Goal: Navigation & Orientation: Find specific page/section

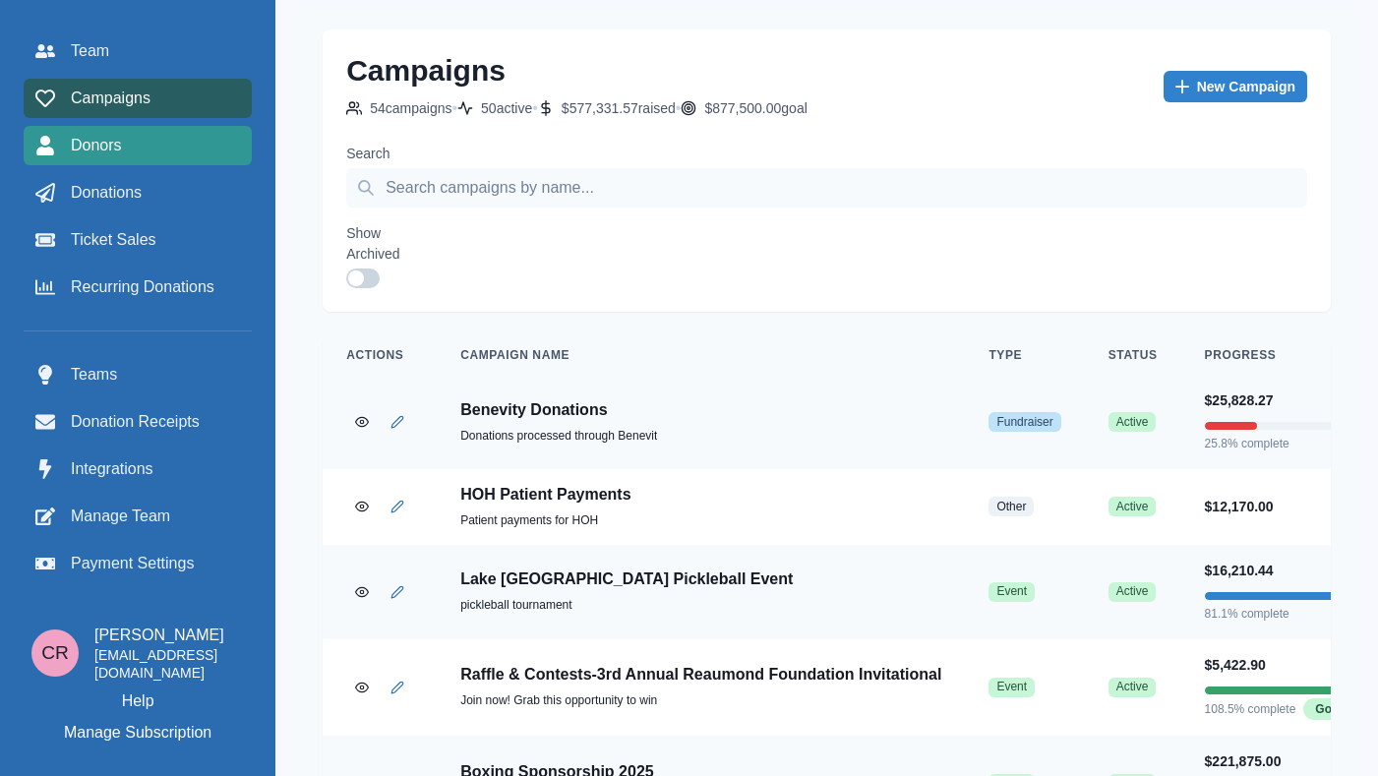
click at [136, 160] on link "Donors" at bounding box center [138, 145] width 228 height 39
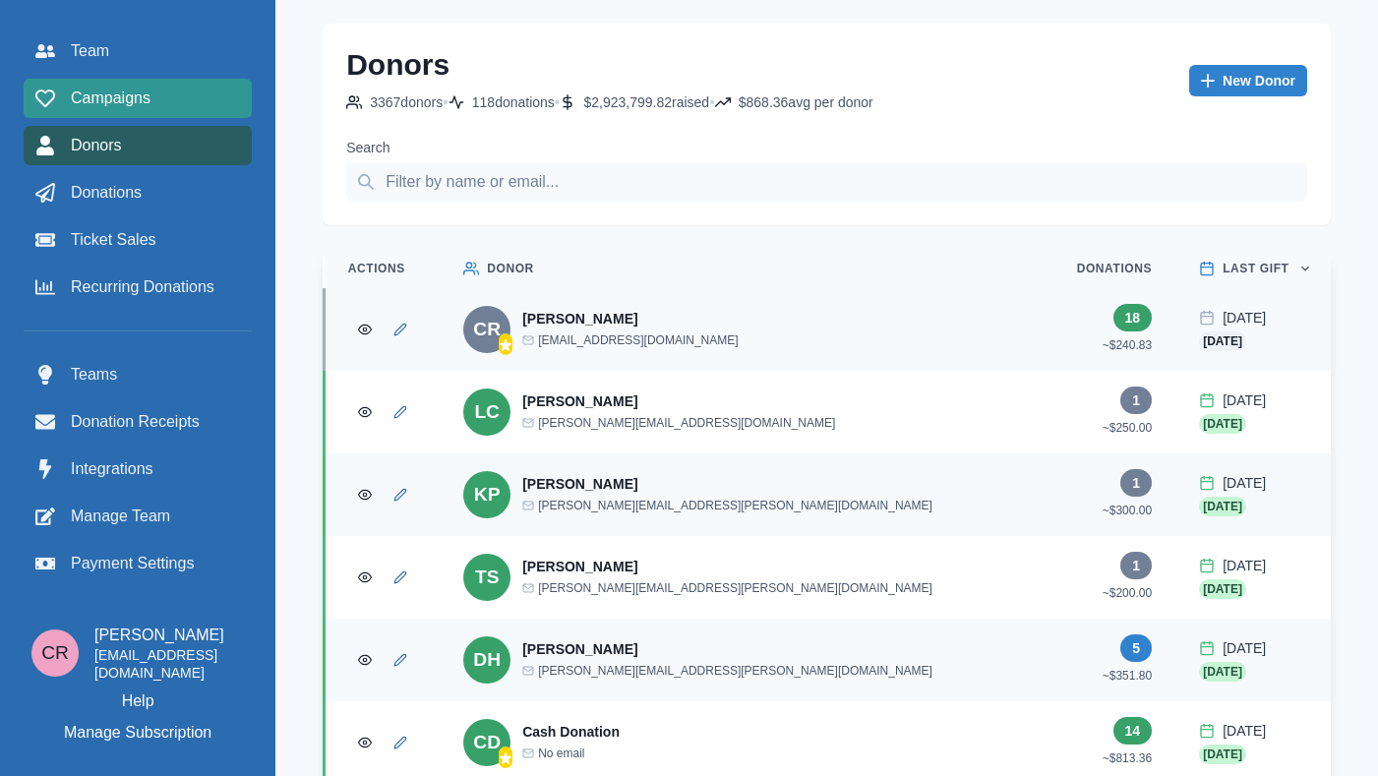
click at [113, 114] on link "Campaigns" at bounding box center [138, 98] width 228 height 39
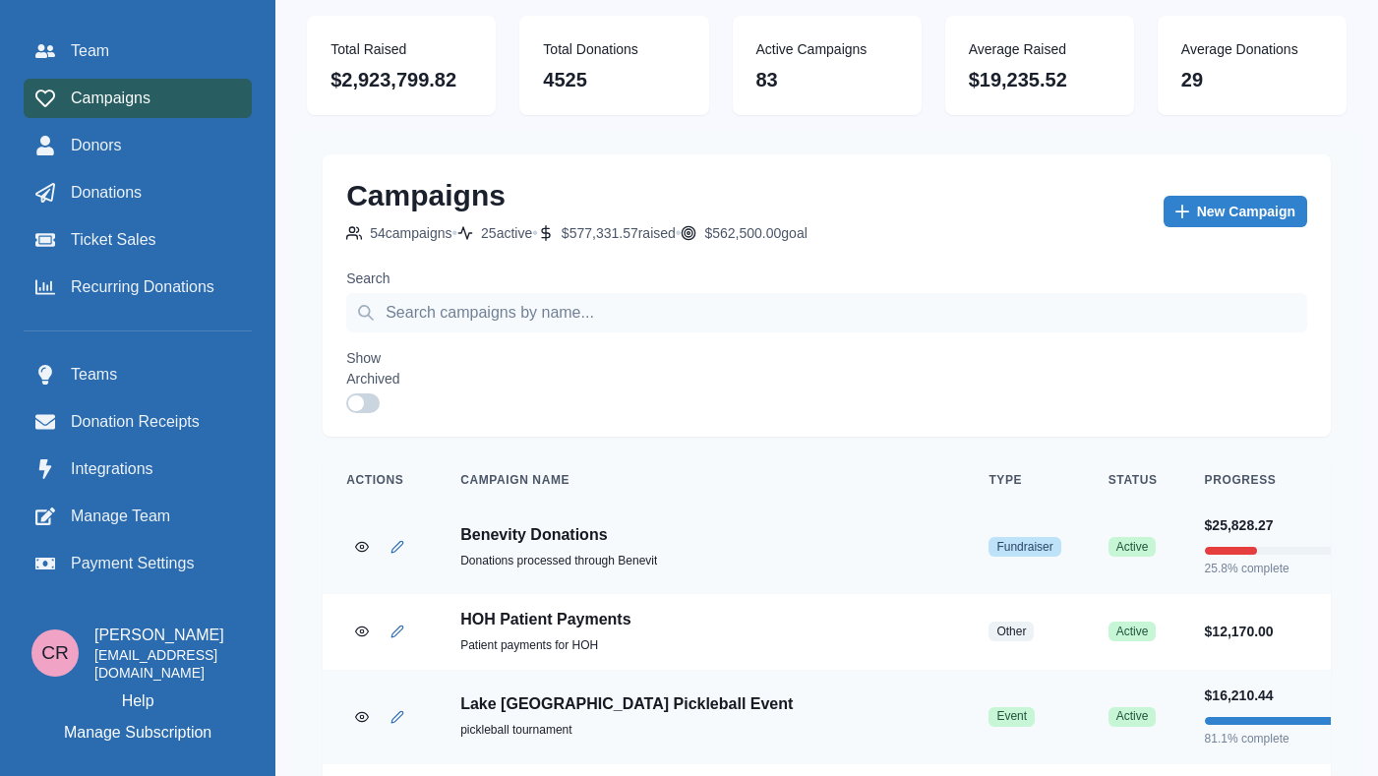
click at [541, 351] on div "Show Archived" at bounding box center [826, 380] width 961 height 65
click at [172, 72] on div "Team Campaigns Donors Donations Ticket Sales Recurring Donations" at bounding box center [138, 168] width 228 height 275
click at [171, 59] on div "Team" at bounding box center [137, 51] width 205 height 24
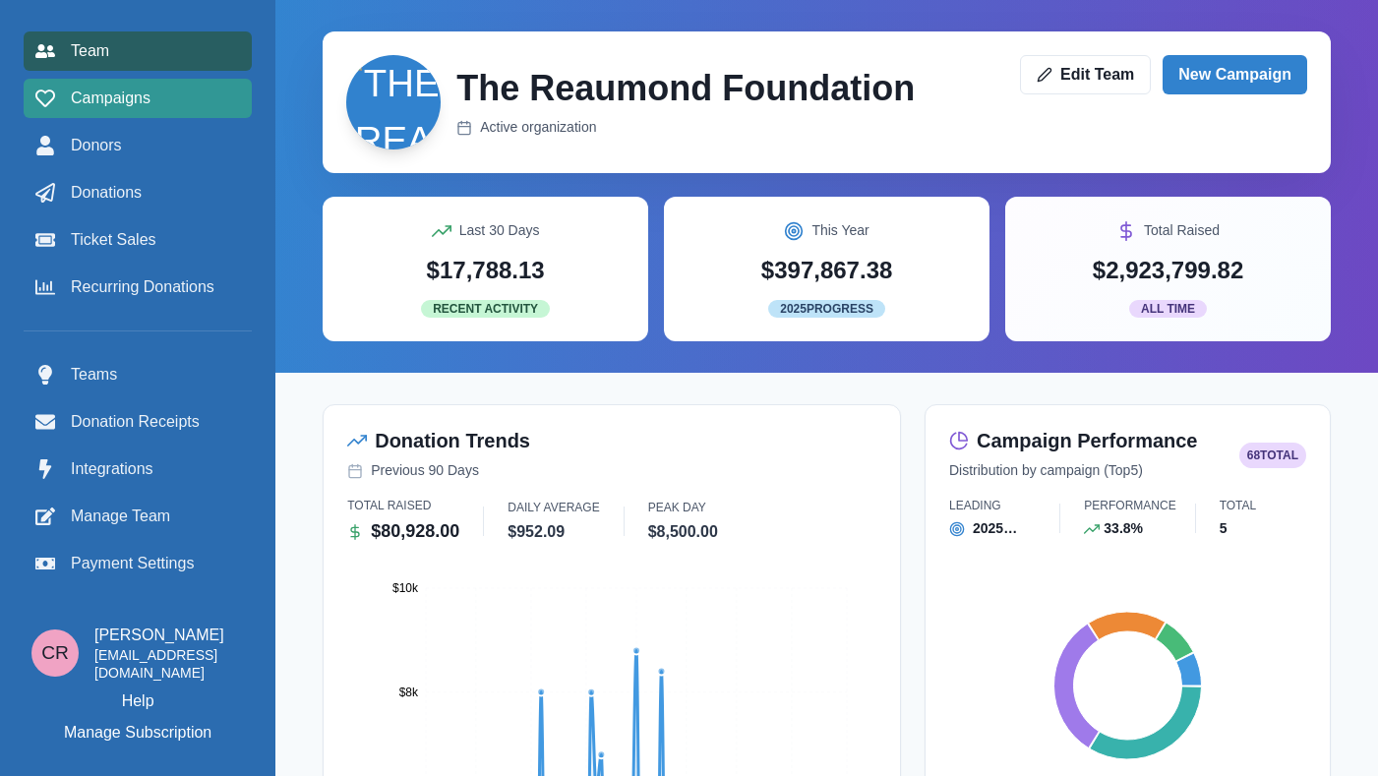
click at [194, 91] on div "Campaigns" at bounding box center [137, 99] width 205 height 24
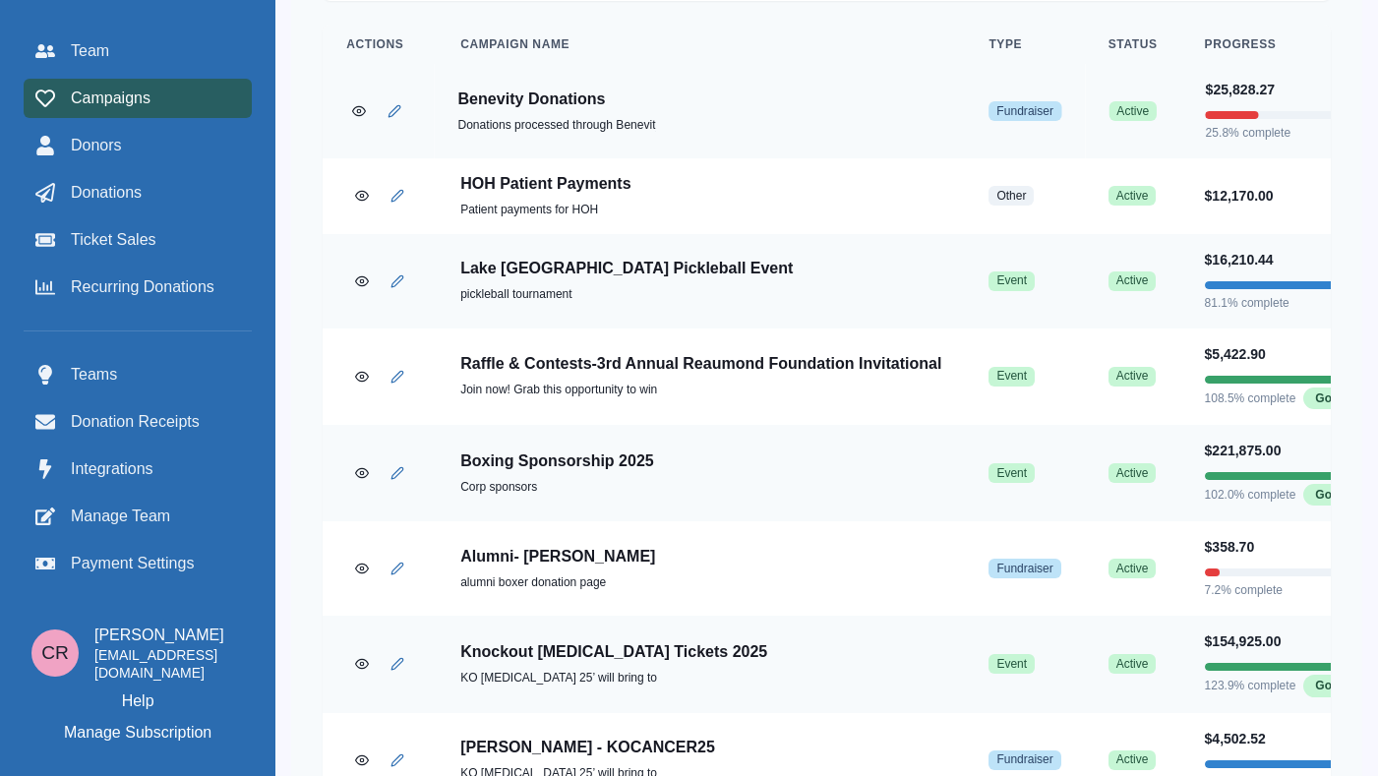
scroll to position [438, 0]
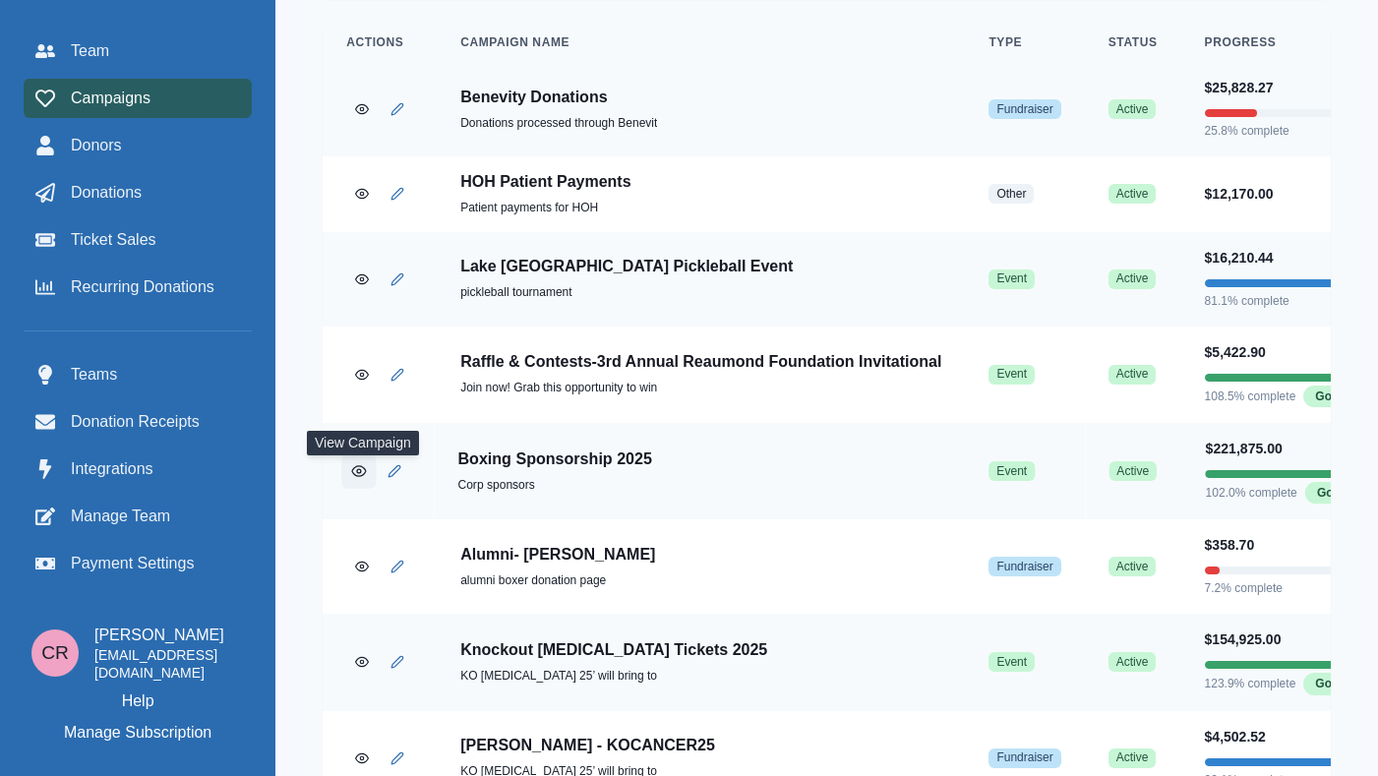
click at [353, 488] on button "View Campaign" at bounding box center [358, 470] width 34 height 34
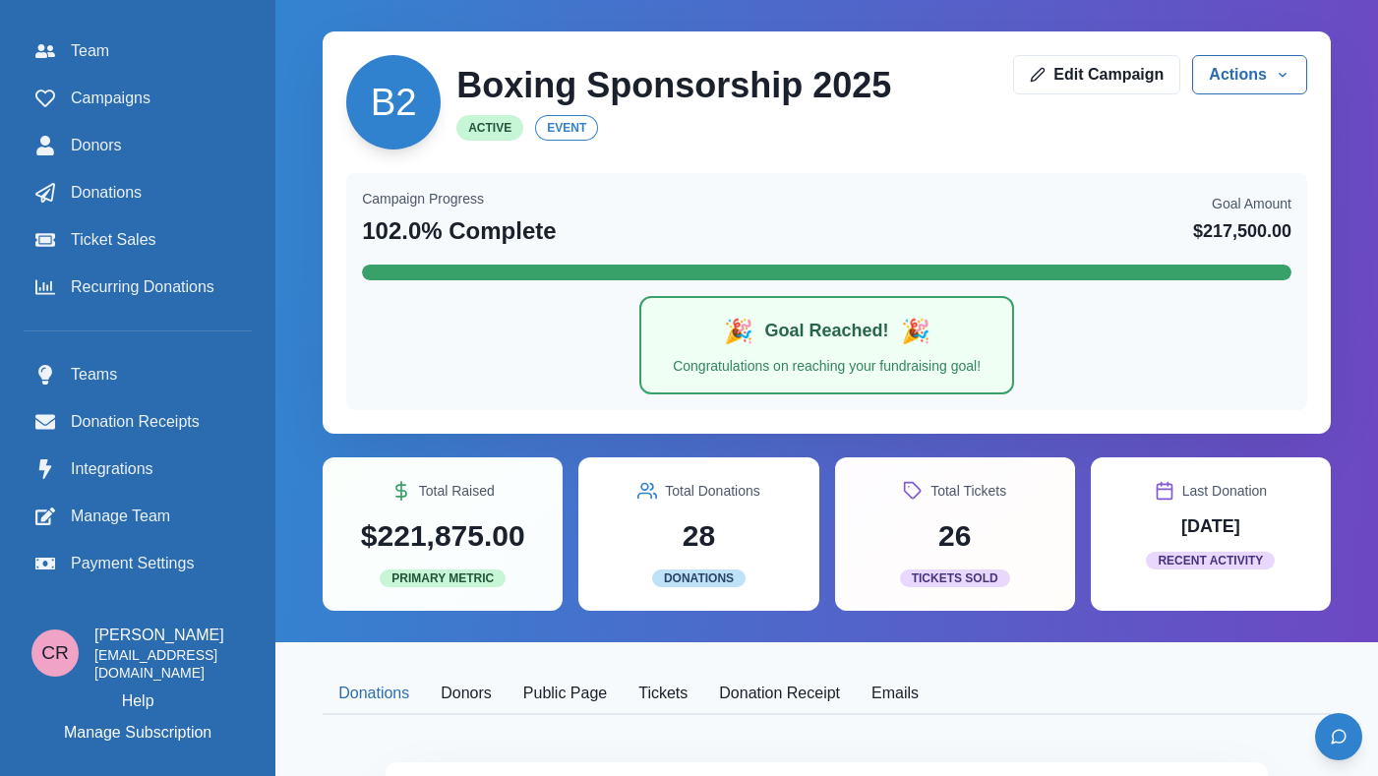
click at [587, 704] on button "Public Page" at bounding box center [565, 694] width 115 height 41
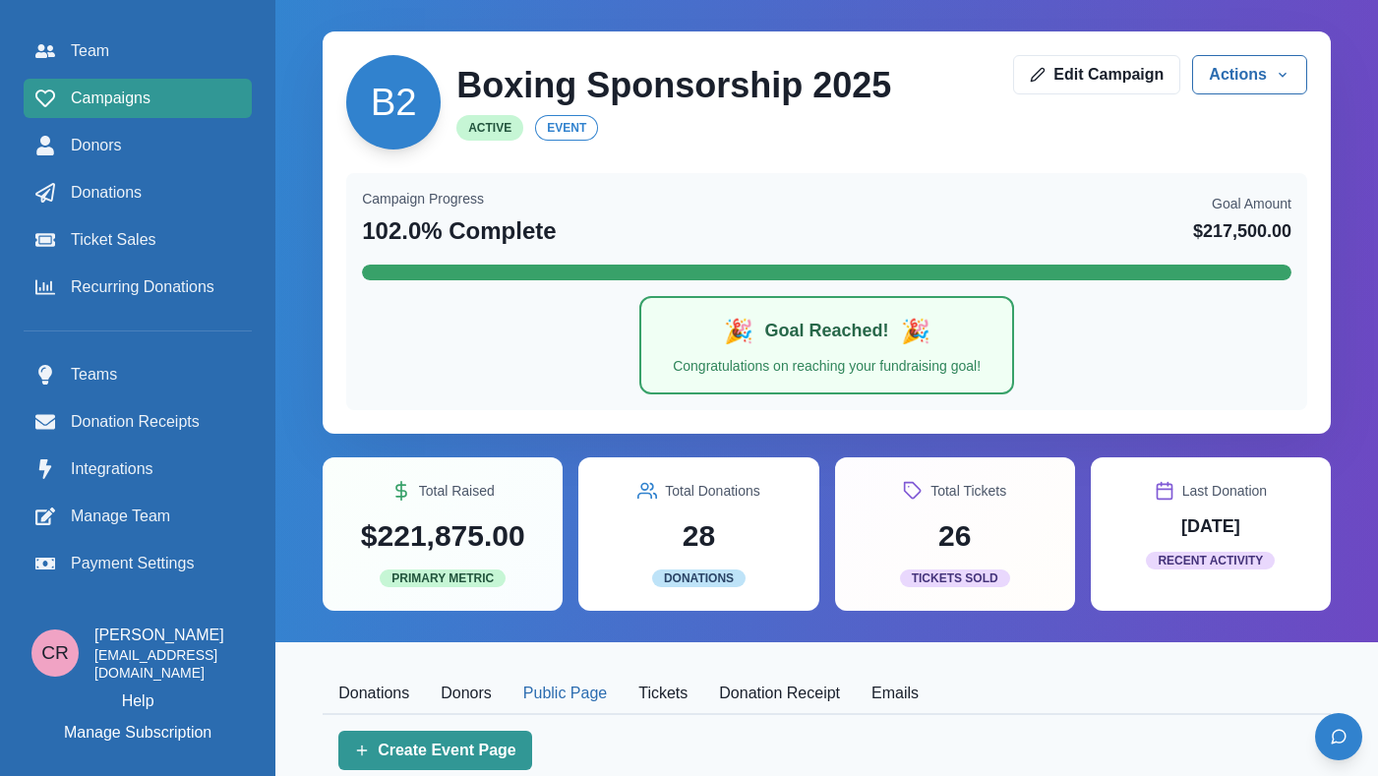
click at [128, 116] on link "Campaigns" at bounding box center [138, 98] width 228 height 39
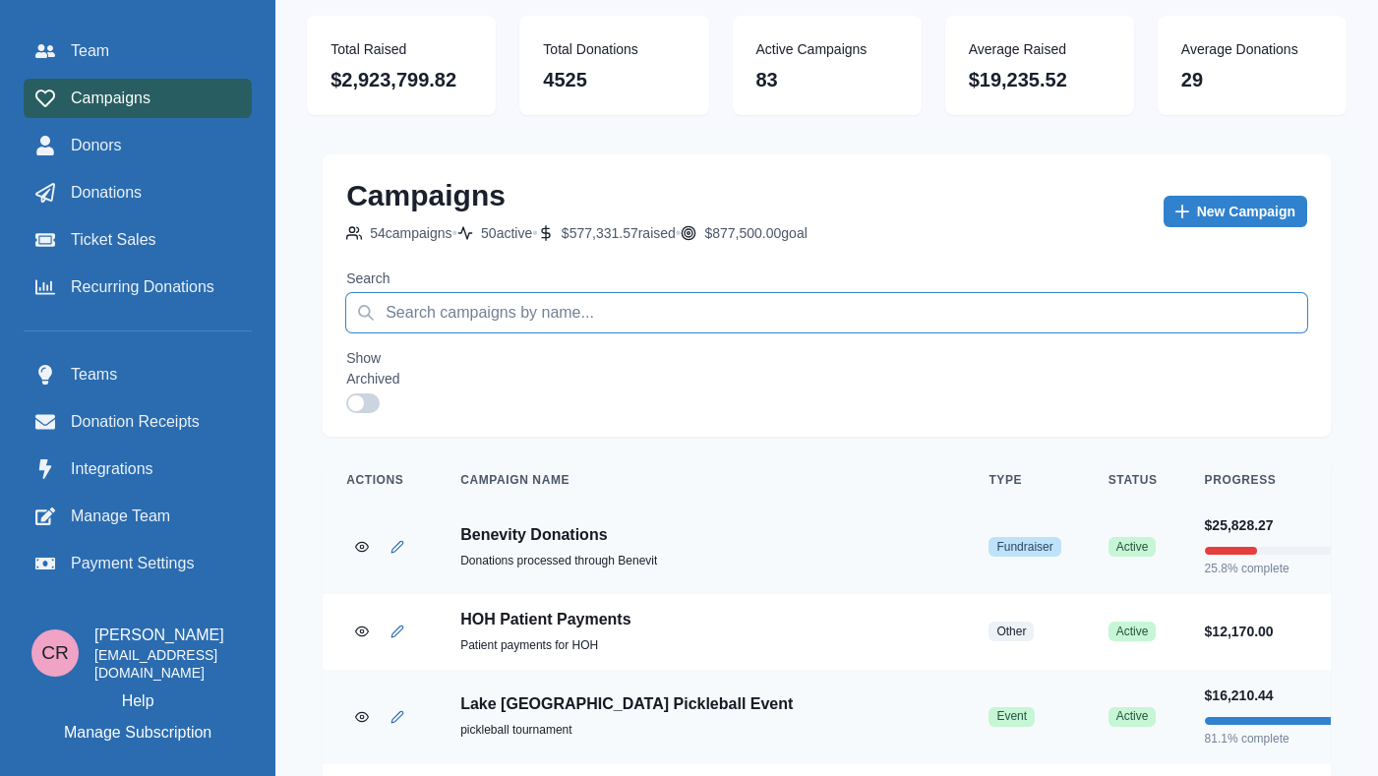
click at [504, 325] on input "Search" at bounding box center [826, 312] width 961 height 39
type input "figh"
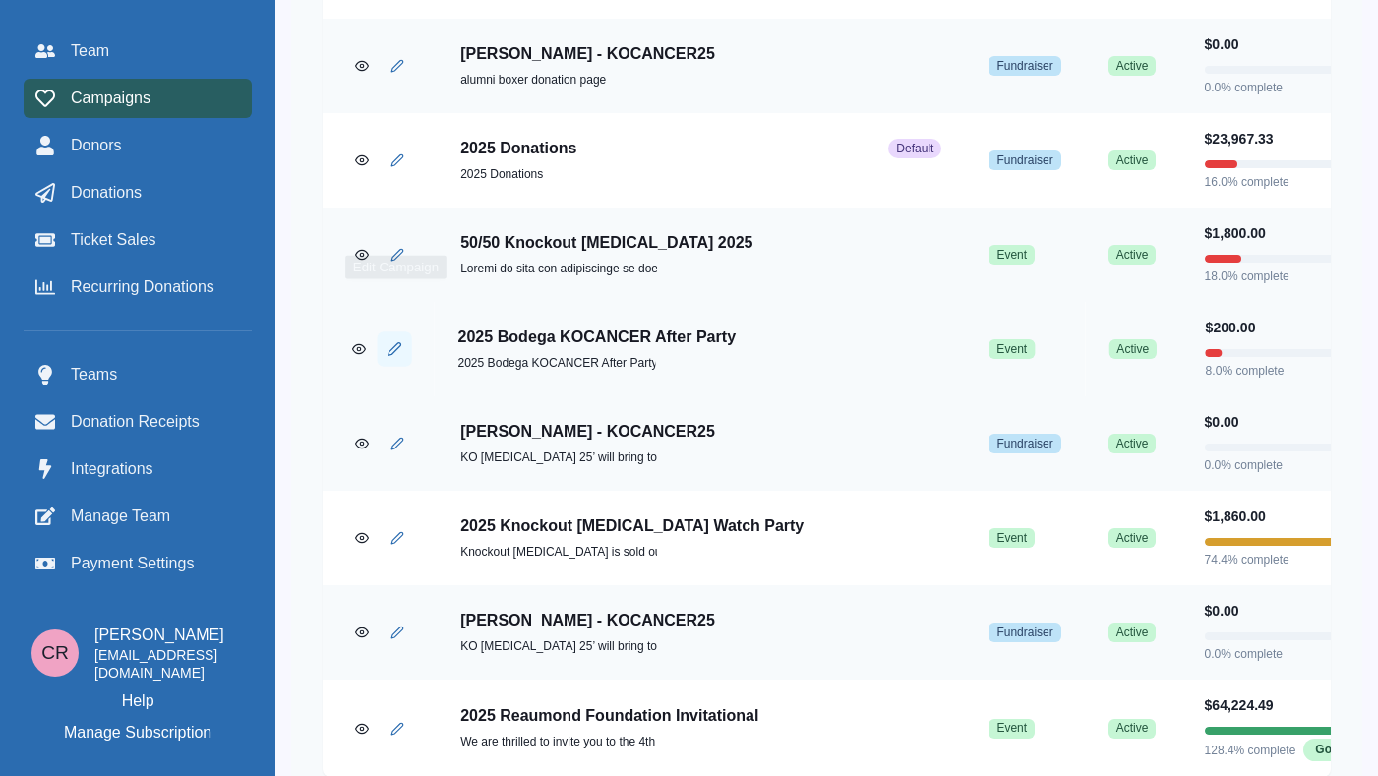
scroll to position [4454, 0]
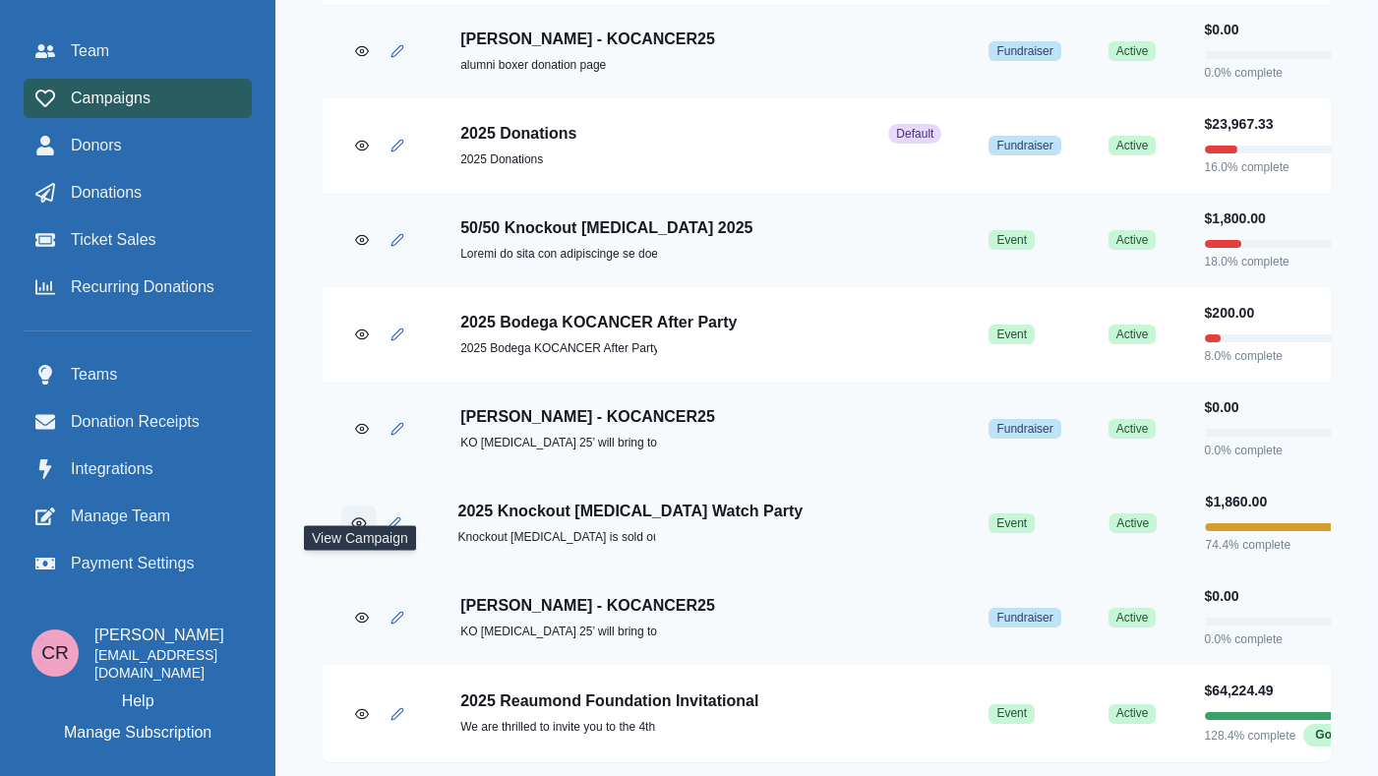
click at [362, 531] on icon "View Campaign" at bounding box center [358, 523] width 15 height 15
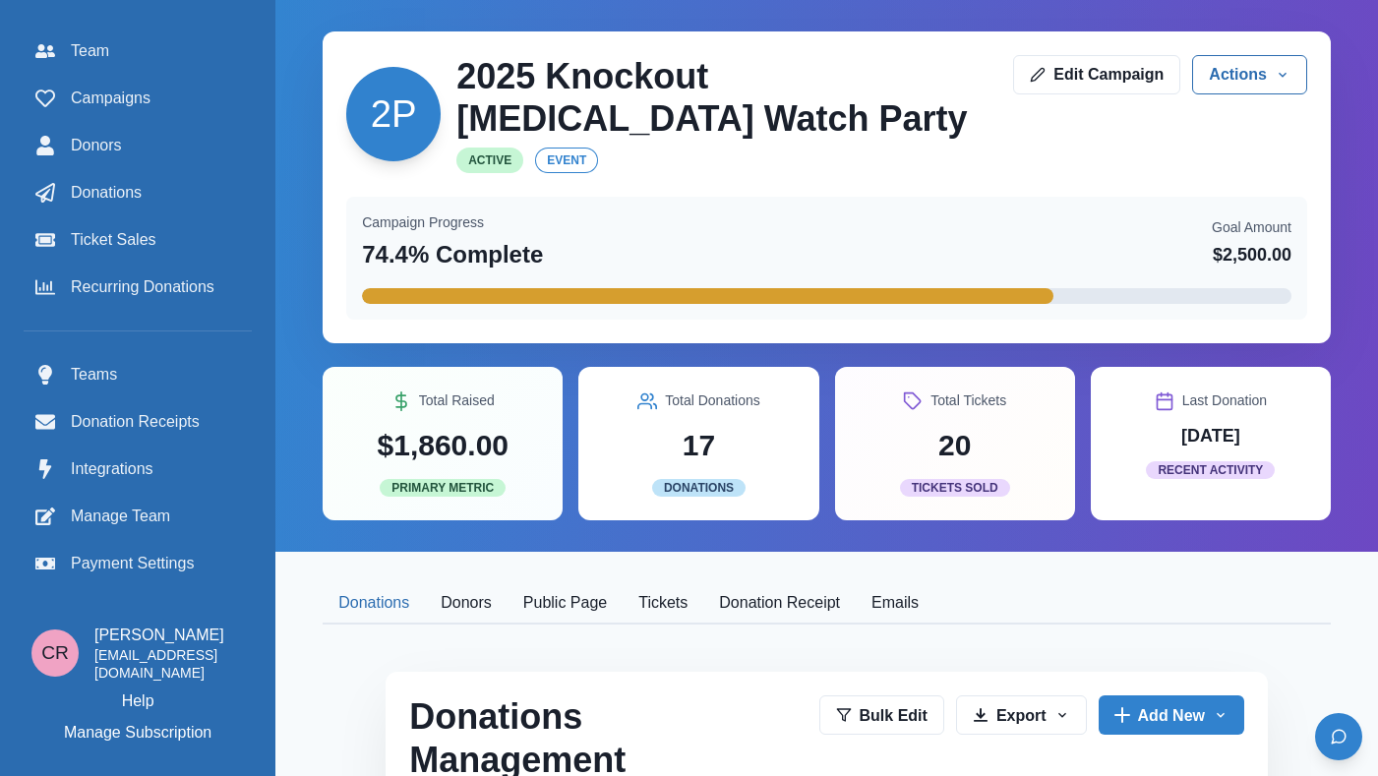
click at [547, 616] on button "Public Page" at bounding box center [565, 603] width 115 height 41
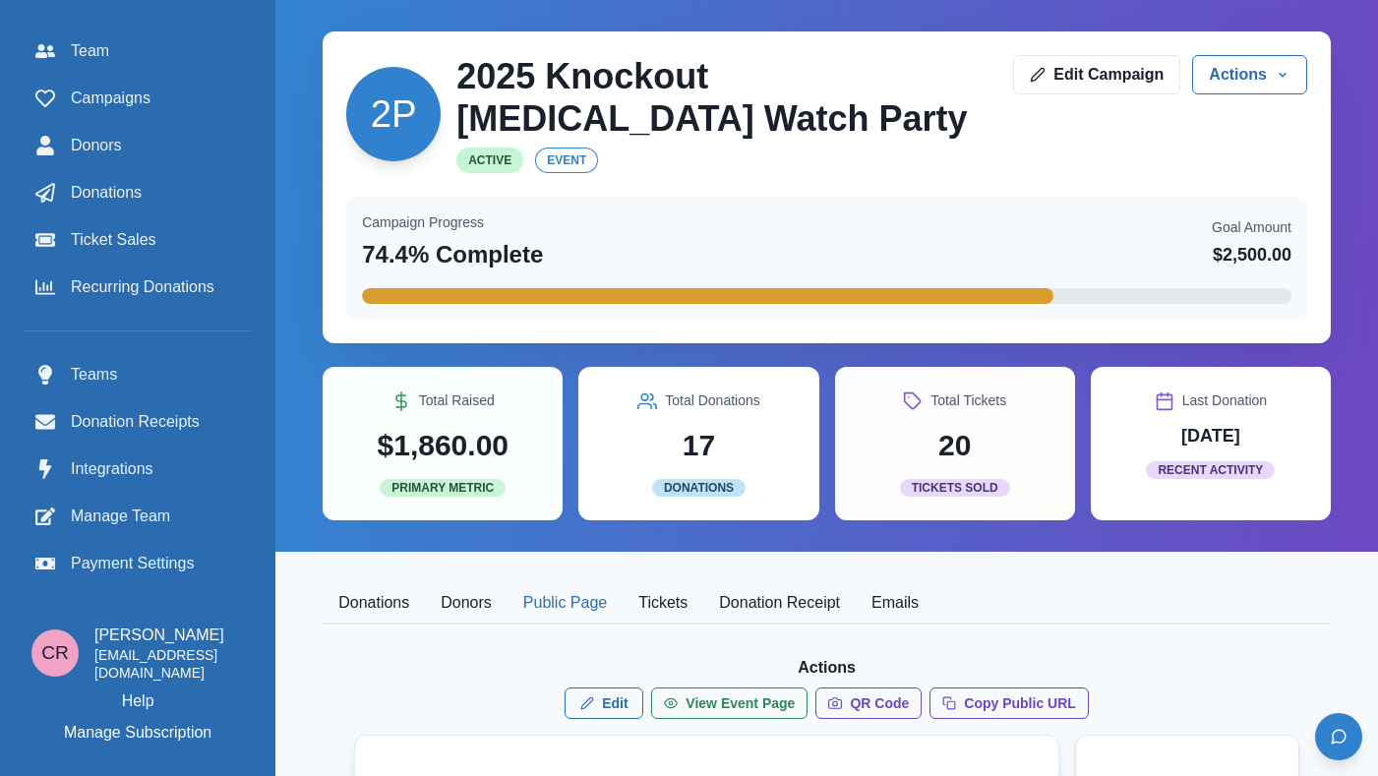
scroll to position [2, 0]
click at [822, 665] on p "Actions" at bounding box center [826, 668] width 945 height 24
copy p "Actions"
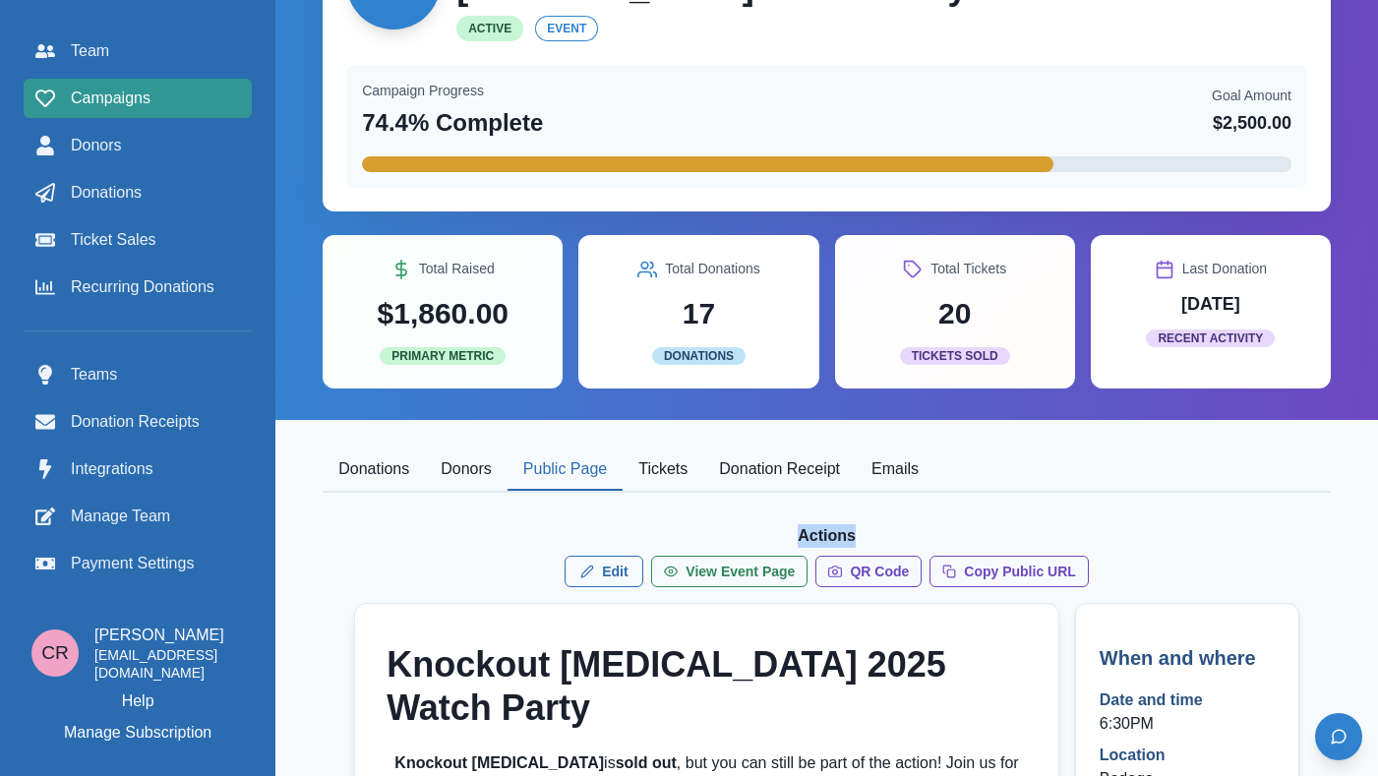
click at [213, 109] on div "Campaigns" at bounding box center [137, 99] width 205 height 24
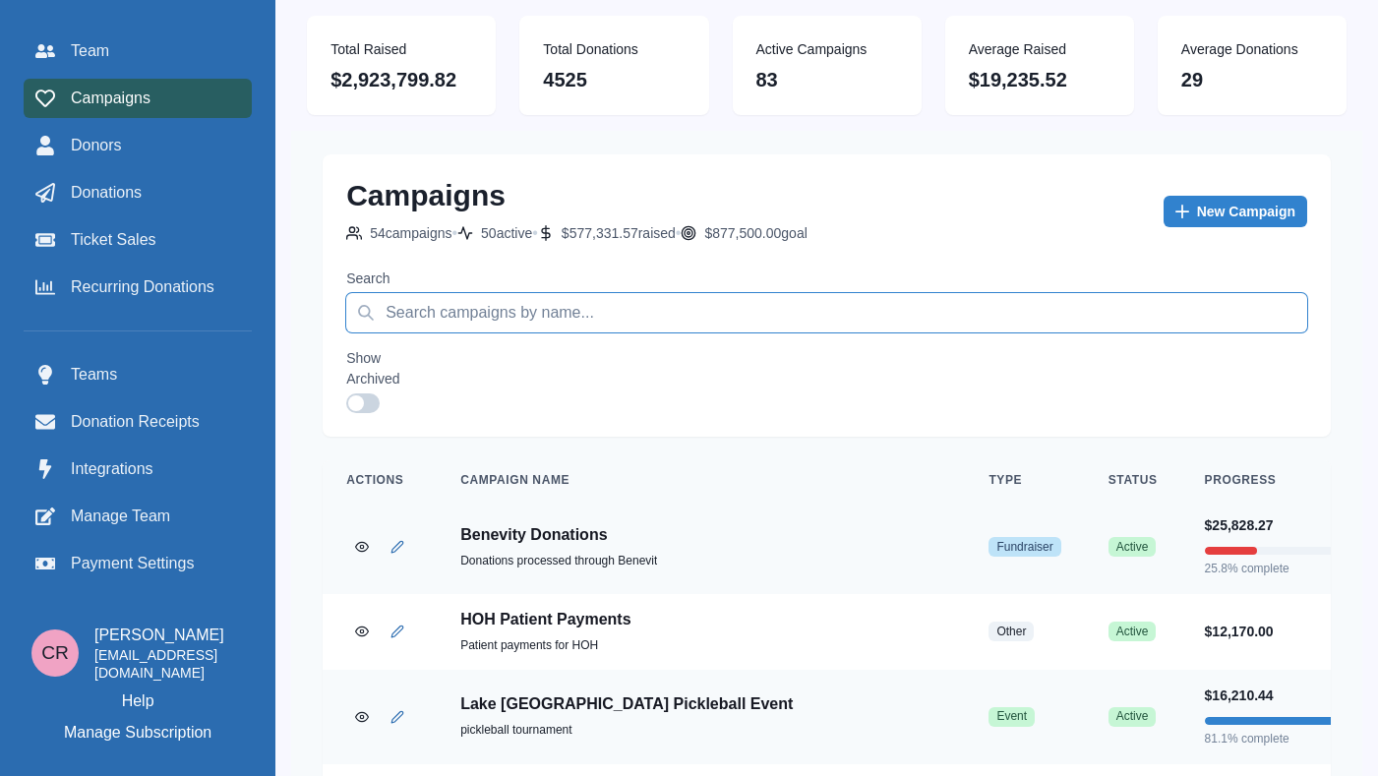
click at [712, 303] on input "Search" at bounding box center [826, 312] width 961 height 39
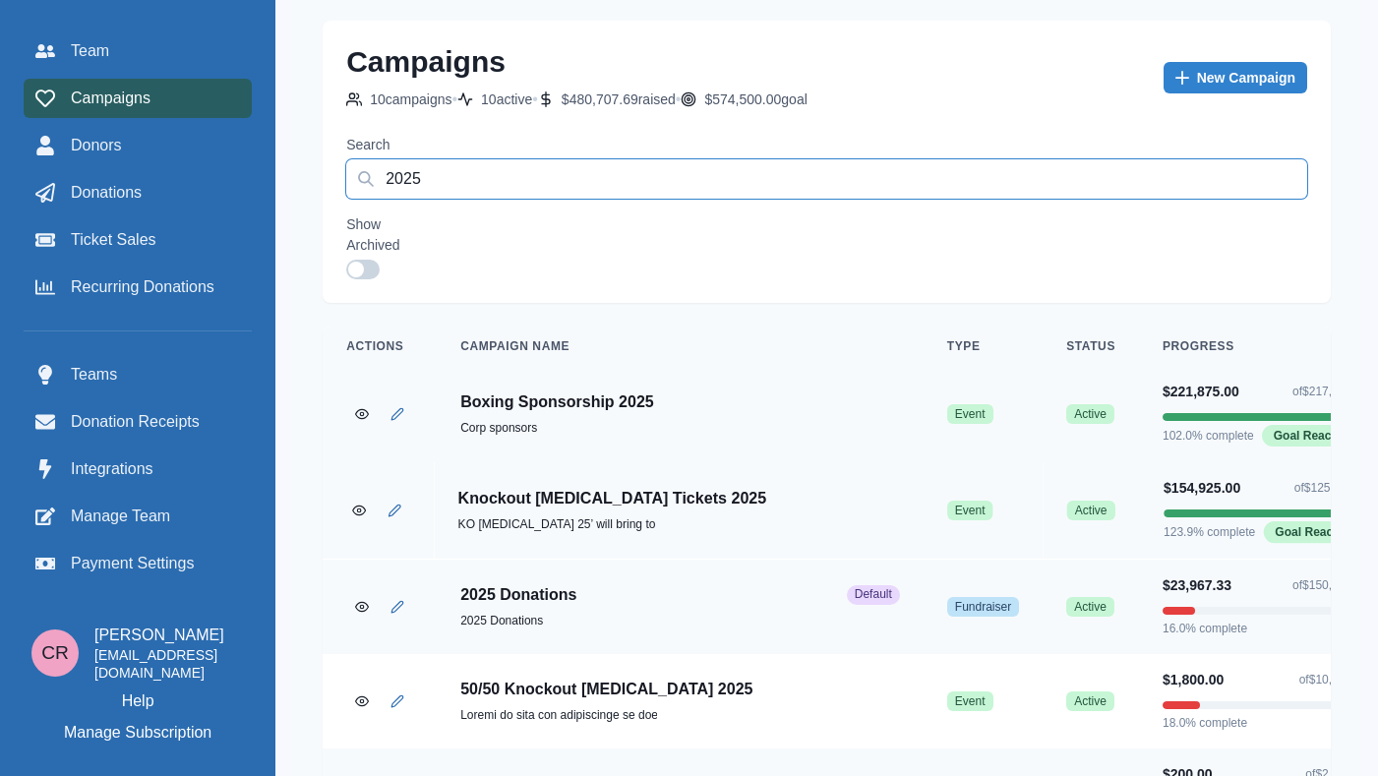
scroll to position [159, 0]
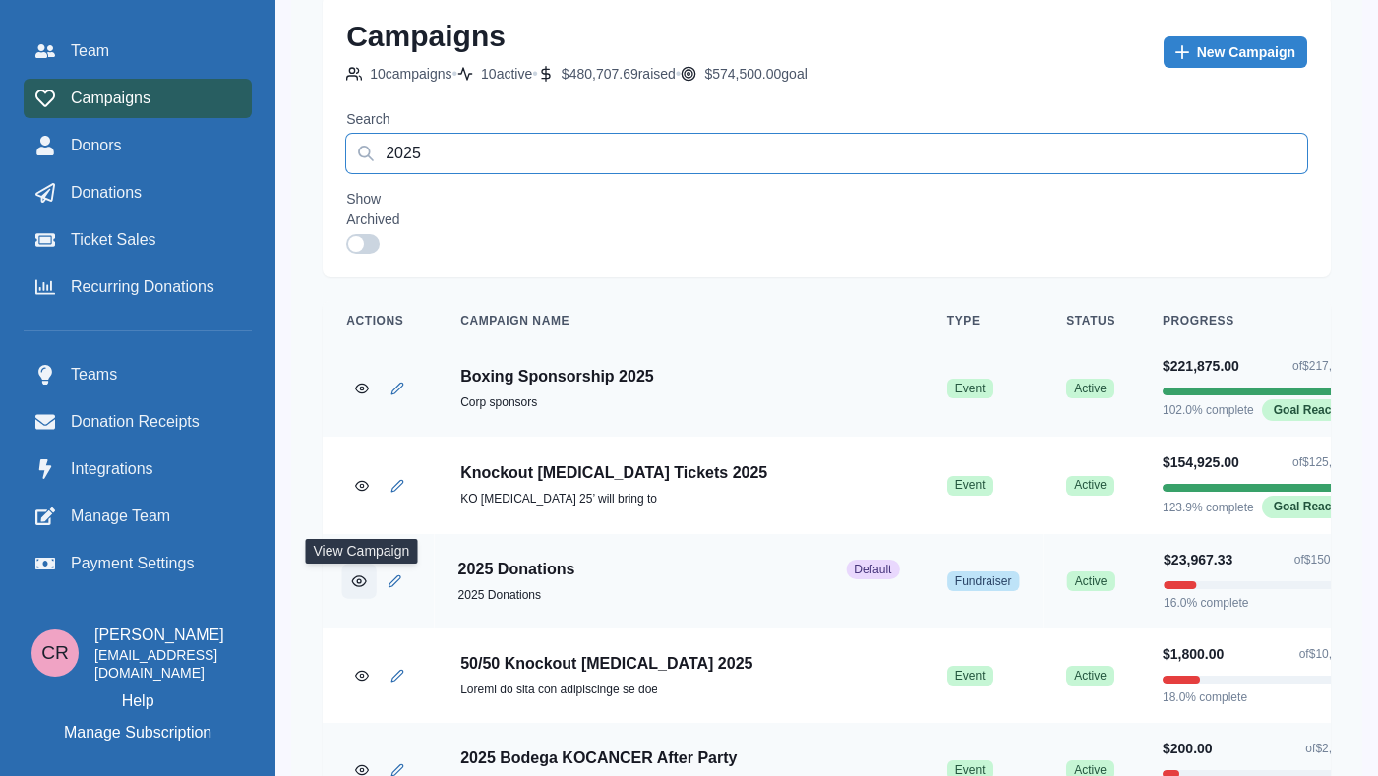
type input "2025"
click at [355, 579] on icon "View Campaign" at bounding box center [359, 580] width 15 height 15
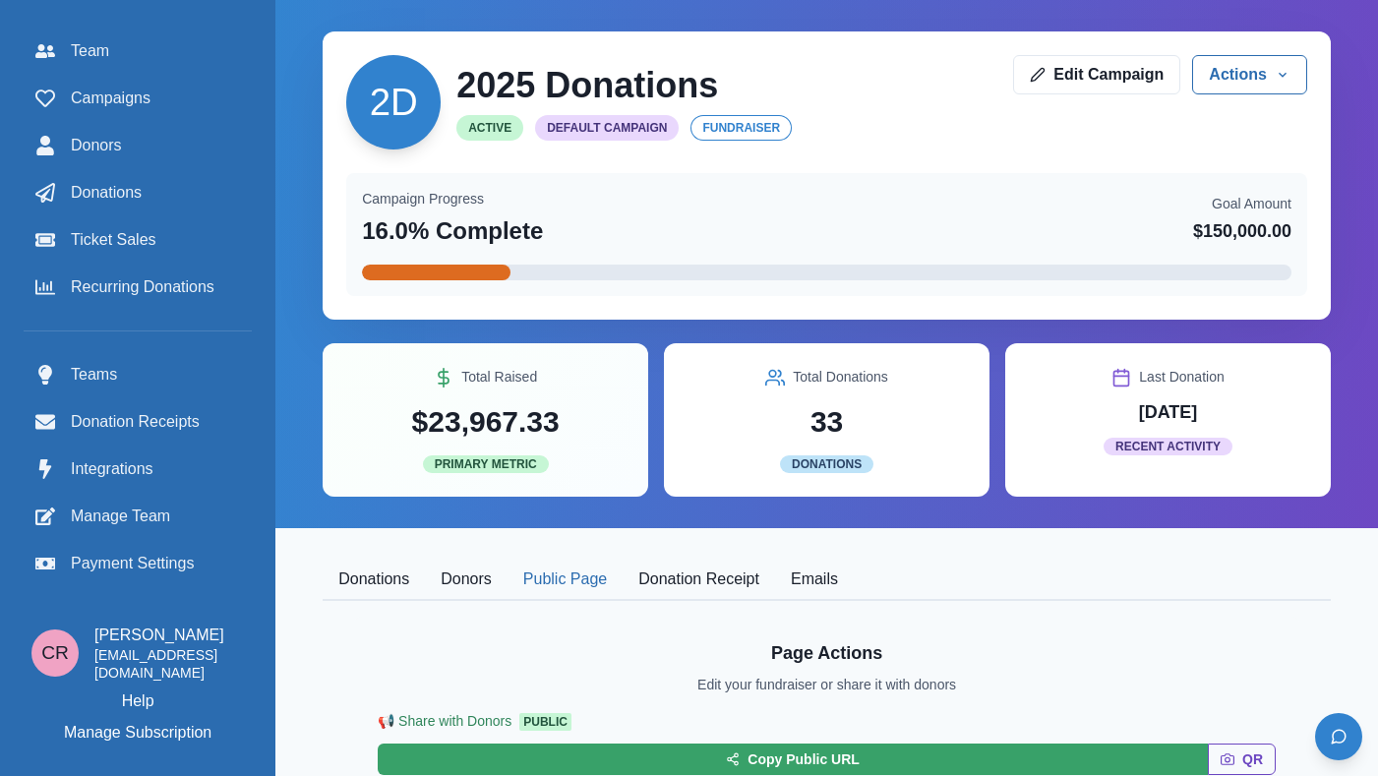
click at [587, 588] on button "Public Page" at bounding box center [565, 580] width 115 height 41
click at [751, 684] on p "Edit your fundraiser or share it with donors" at bounding box center [826, 685] width 259 height 21
copy p "Edit your fundraiser or share it with donors"
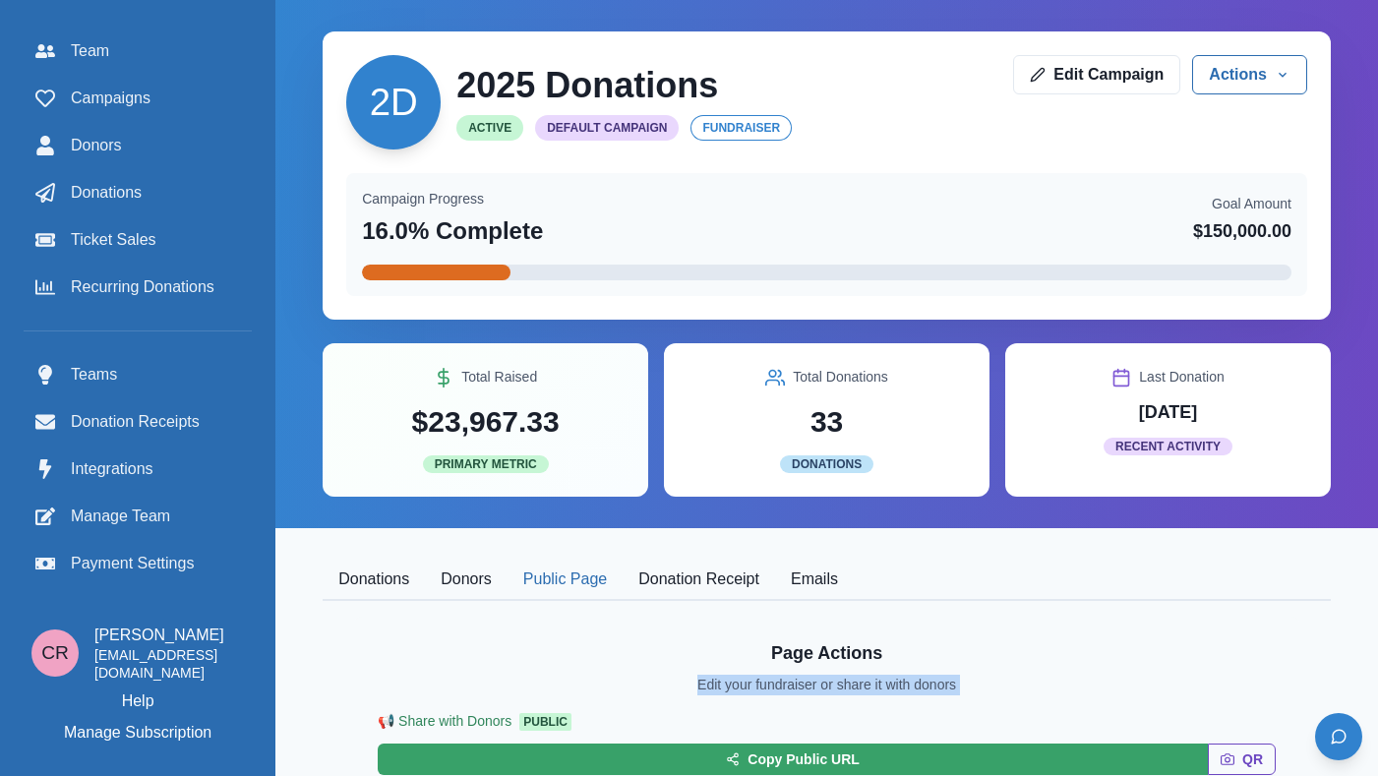
scroll to position [182, 0]
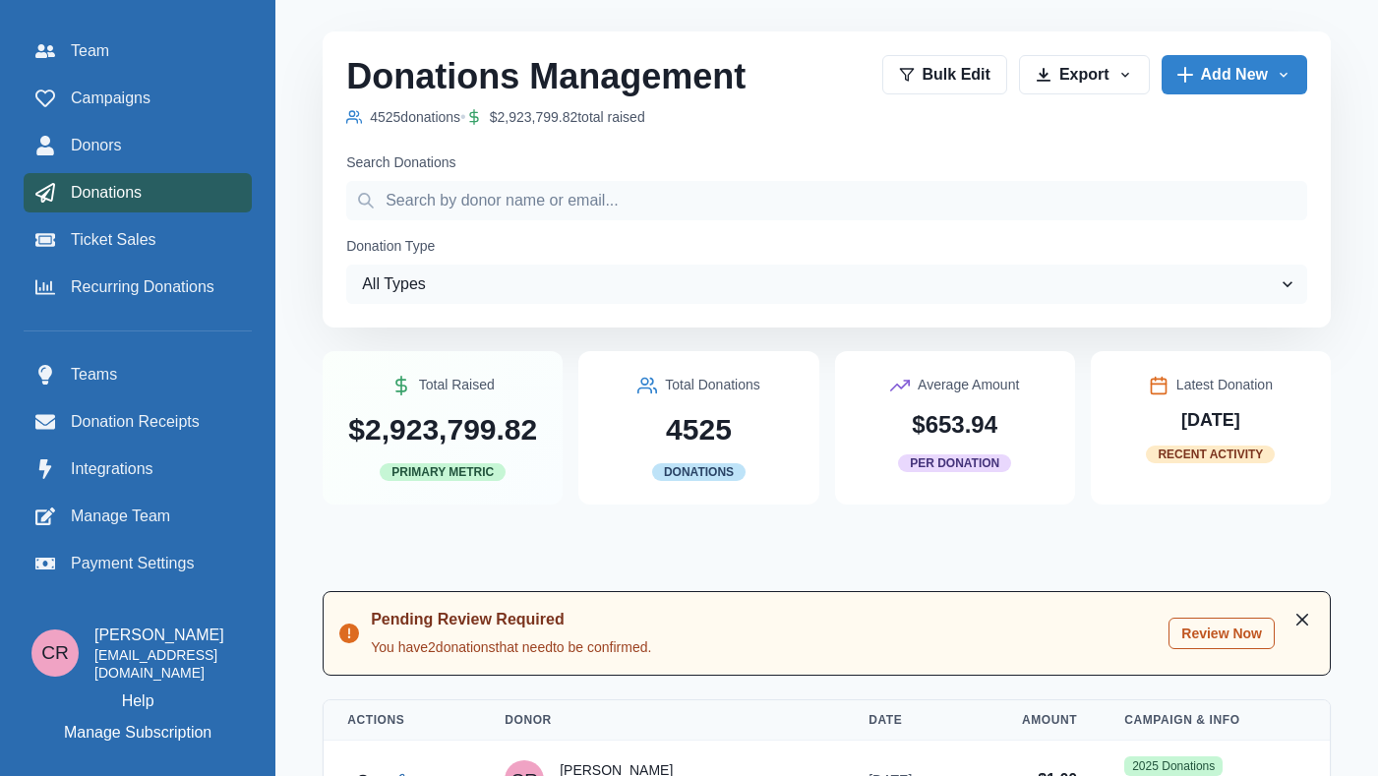
click at [154, 122] on div "Team Campaigns Donors Donations Ticket Sales Recurring Donations" at bounding box center [138, 168] width 228 height 275
click at [160, 103] on div "Campaigns" at bounding box center [137, 99] width 205 height 24
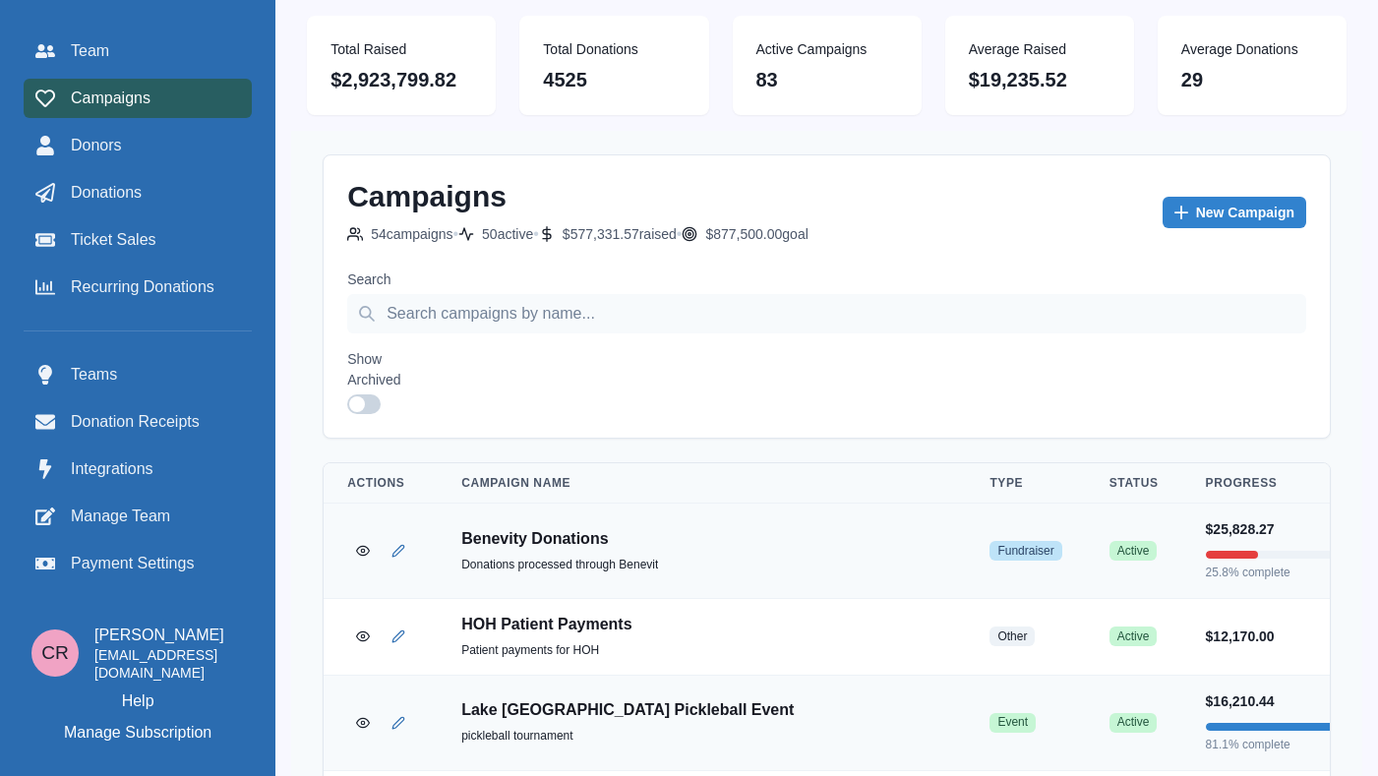
scroll to position [1207, 0]
